Goal: Information Seeking & Learning: Check status

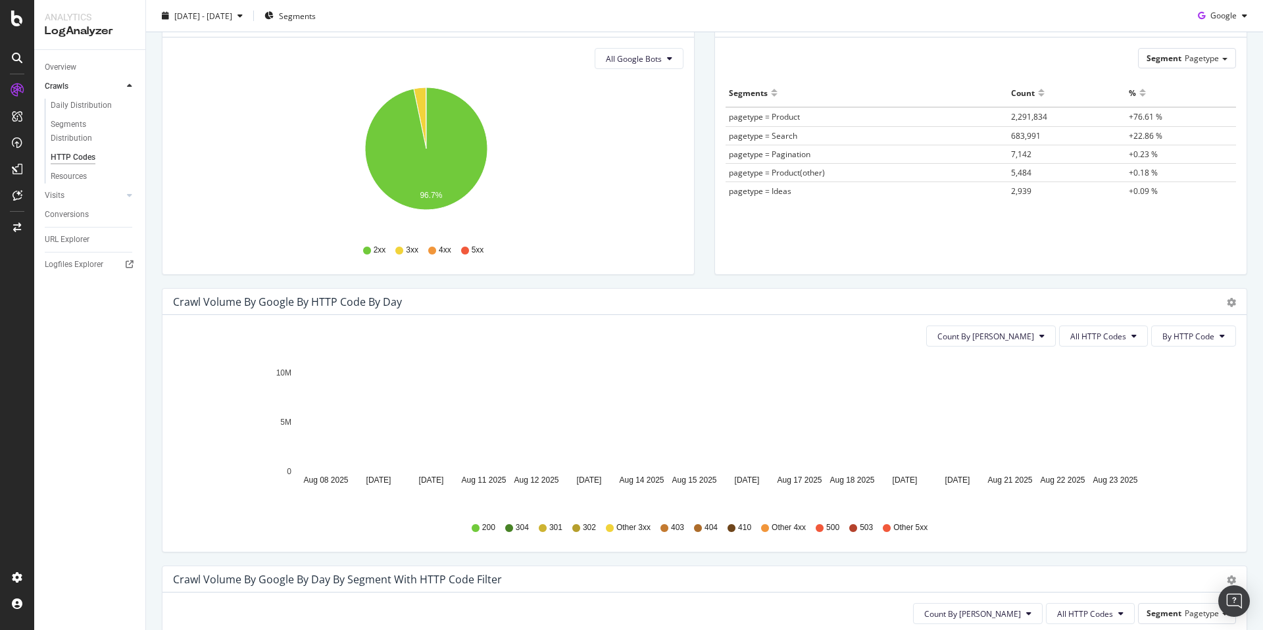
scroll to position [269, 0]
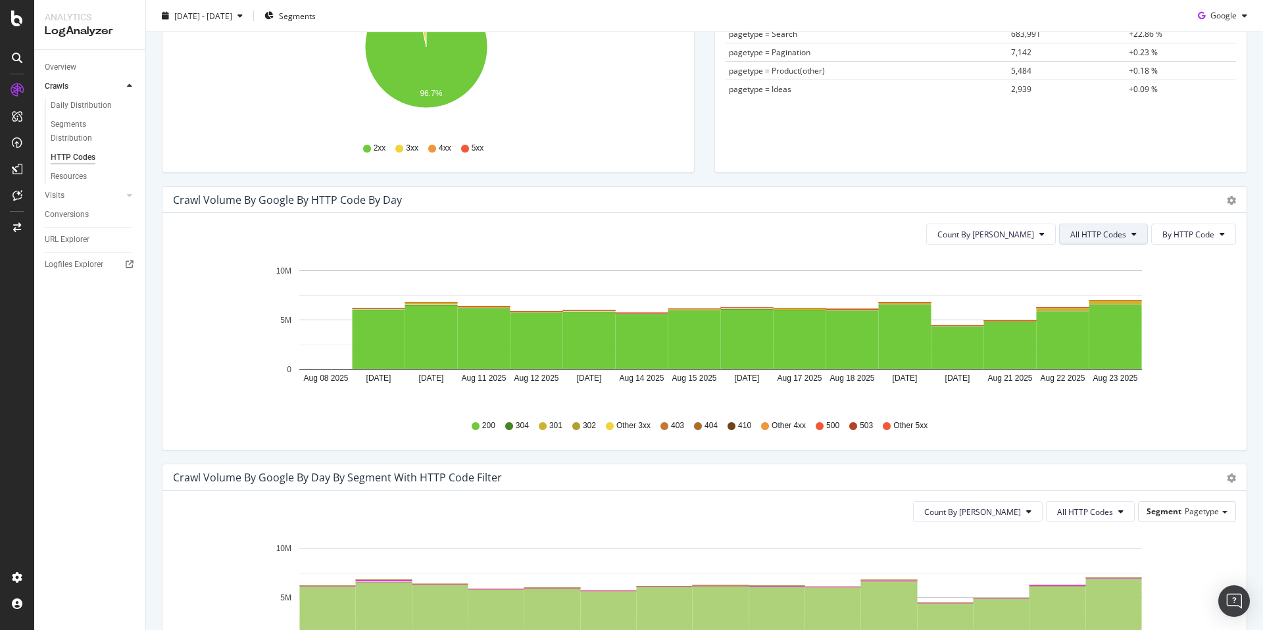
click at [1090, 234] on span "All HTTP Codes" at bounding box center [1098, 234] width 56 height 11
click at [1111, 337] on span "3xx family" at bounding box center [1095, 334] width 66 height 12
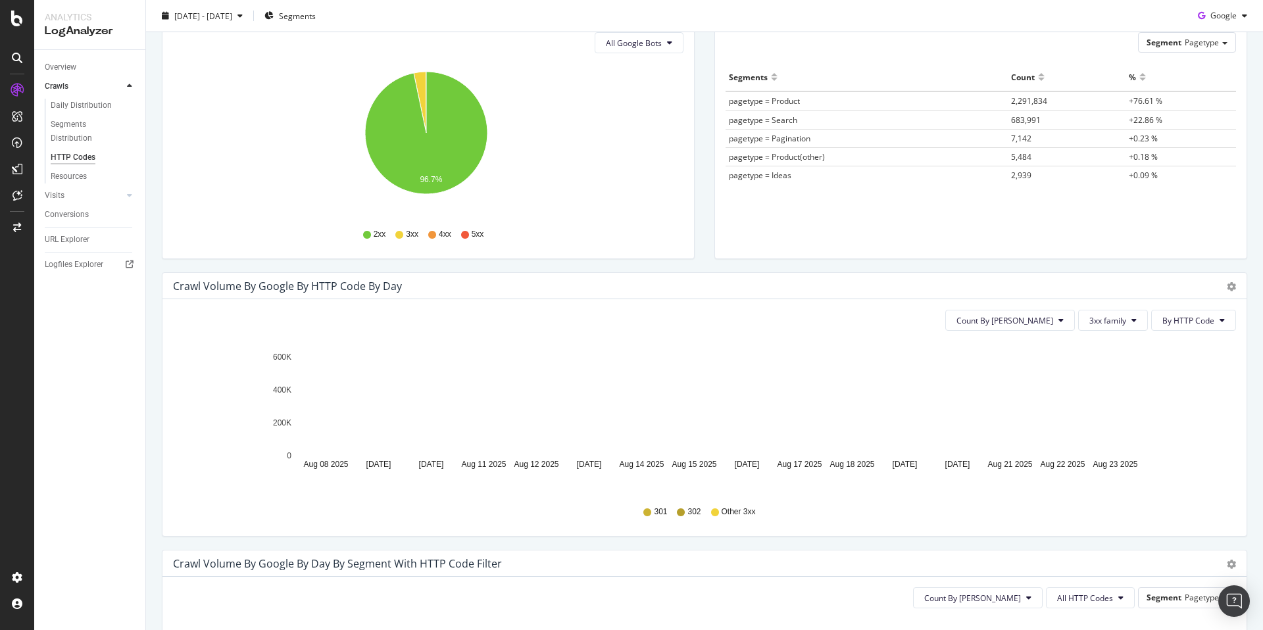
scroll to position [0, 0]
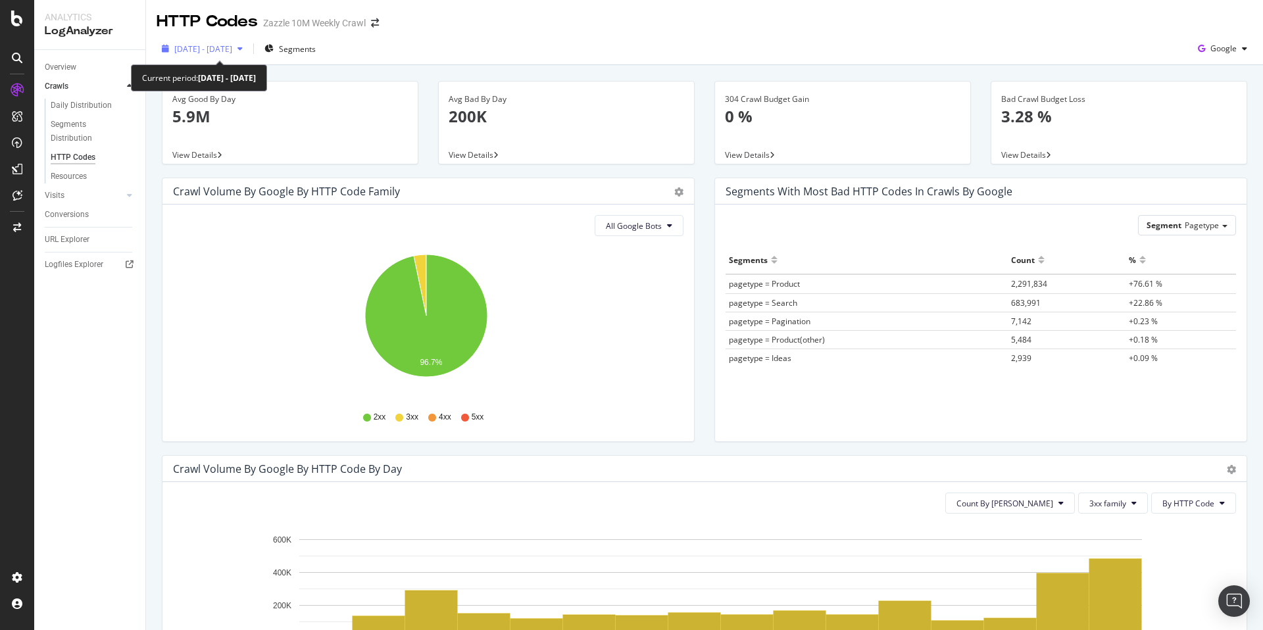
click at [222, 57] on div "[DATE] - [DATE]" at bounding box center [202, 49] width 91 height 20
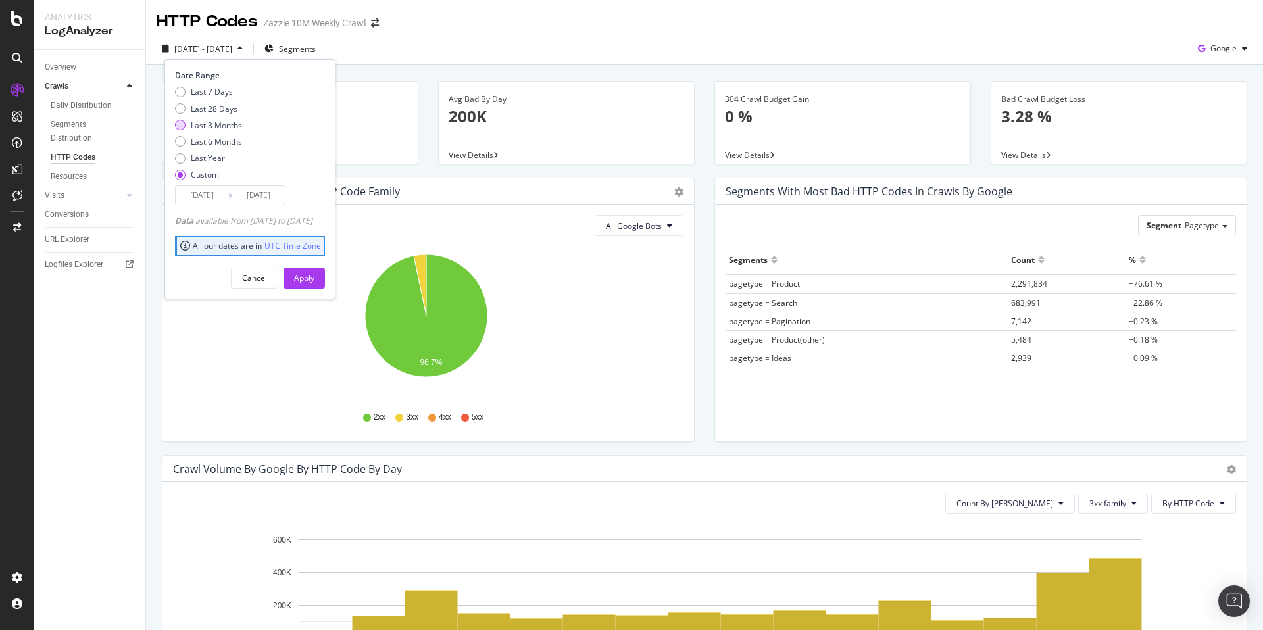
click at [219, 122] on div "Last 3 Months" at bounding box center [216, 125] width 51 height 11
type input "[DATE]"
click at [314, 276] on div "Apply" at bounding box center [304, 277] width 20 height 11
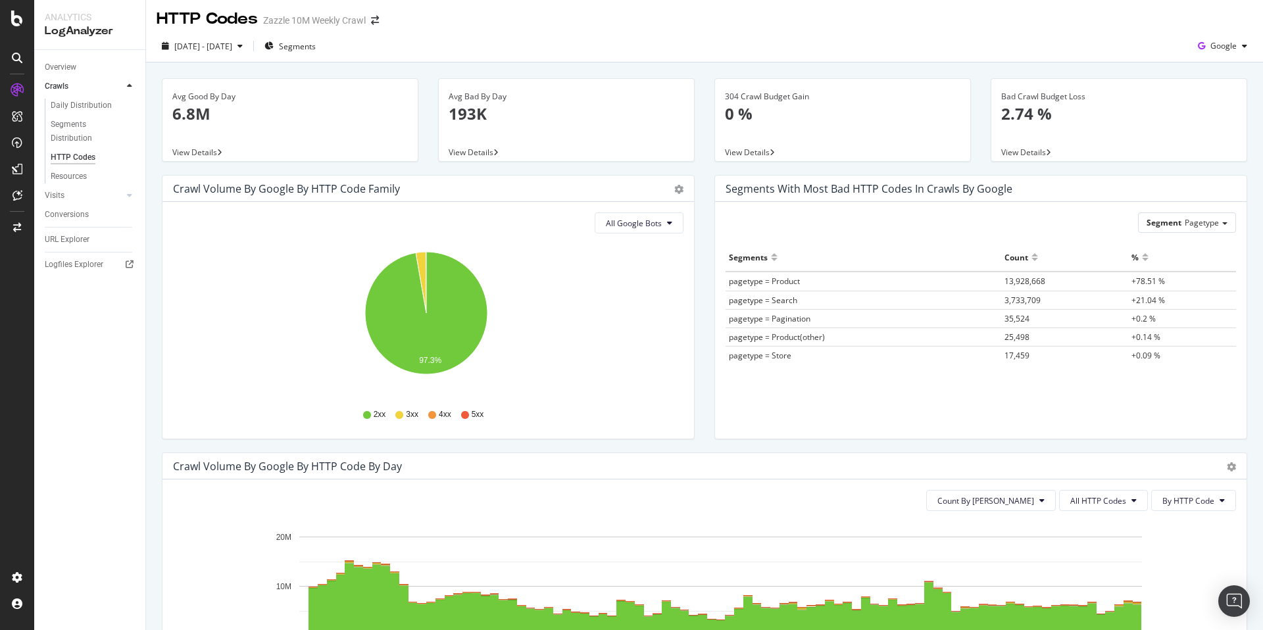
scroll to position [252, 0]
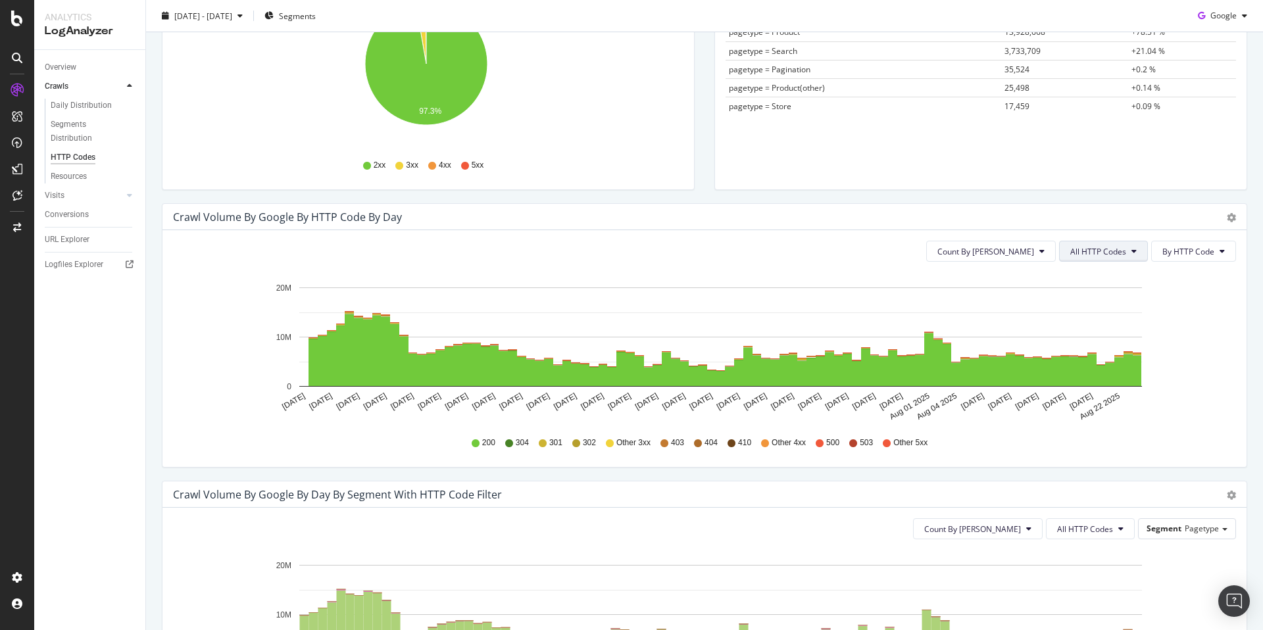
click at [1095, 248] on span "All HTTP Codes" at bounding box center [1098, 251] width 56 height 11
click at [1099, 356] on div "3xx family" at bounding box center [1095, 350] width 87 height 19
